Goal: Task Accomplishment & Management: Manage account settings

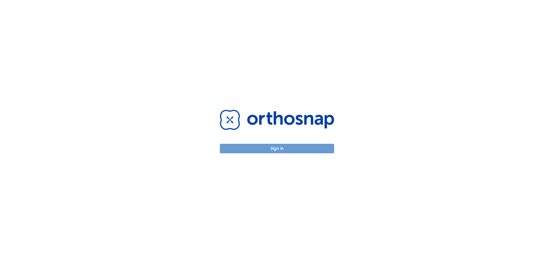
click at [318, 148] on button "Sign in" at bounding box center [277, 149] width 114 height 10
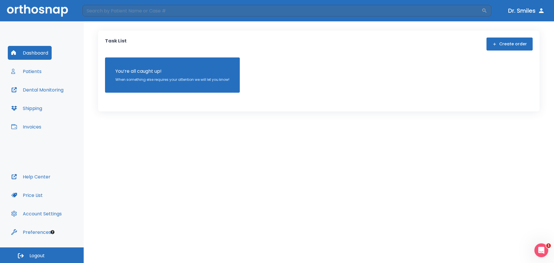
click at [44, 76] on button "Patients" at bounding box center [26, 71] width 37 height 14
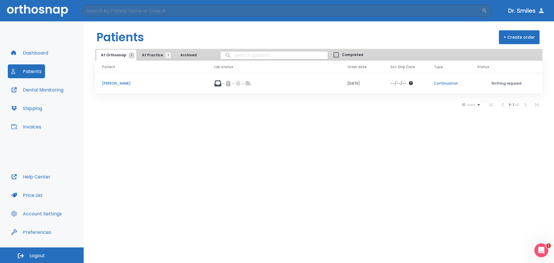
click at [244, 53] on input "search" at bounding box center [273, 55] width 107 height 11
type input "natsha"
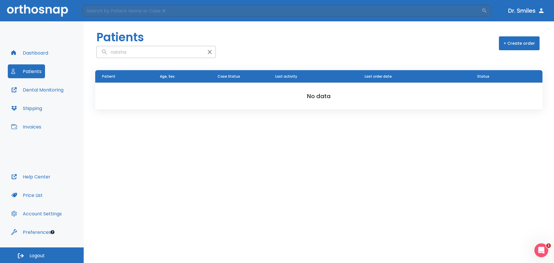
click at [206, 54] on icon "button" at bounding box center [209, 51] width 7 height 7
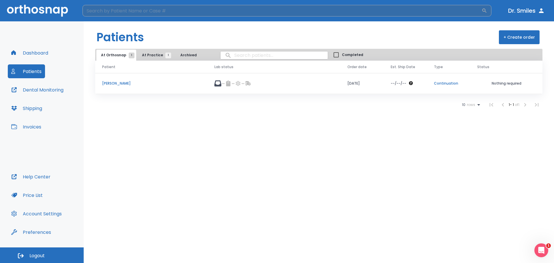
click at [161, 10] on input "search" at bounding box center [281, 11] width 399 height 12
type input "scan box"
